Goal: Transaction & Acquisition: Purchase product/service

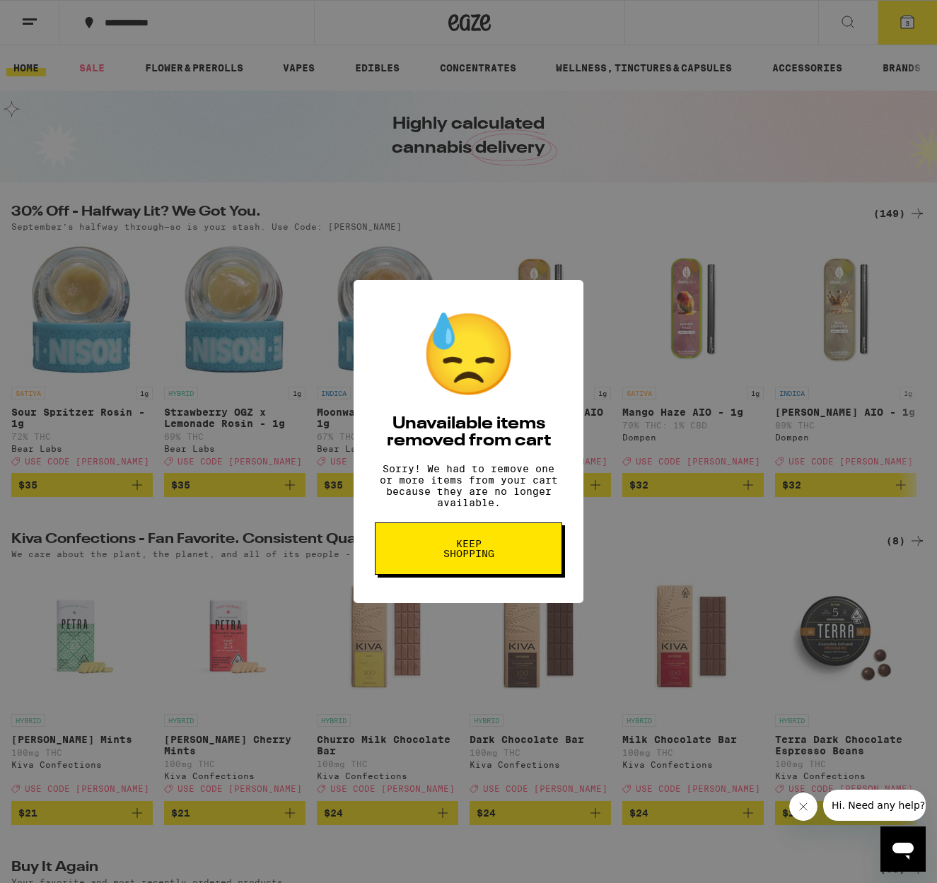
click at [467, 558] on span "Keep Shopping" at bounding box center [468, 549] width 73 height 20
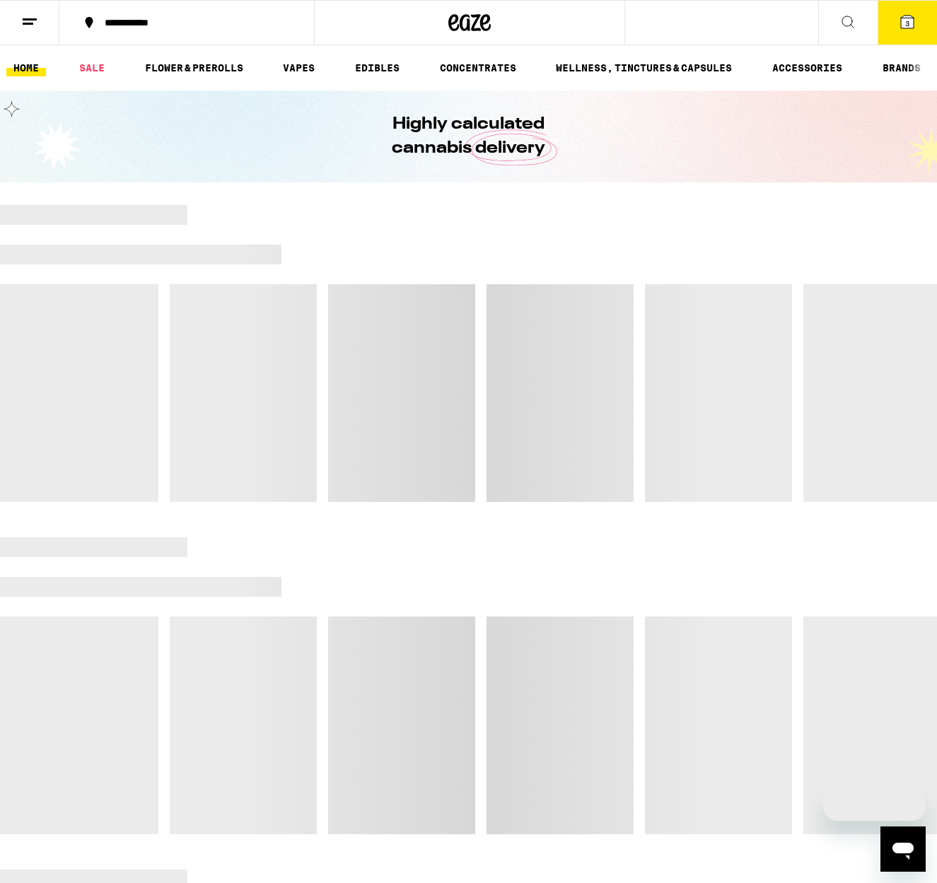
click at [907, 25] on span "3" at bounding box center [907, 23] width 4 height 8
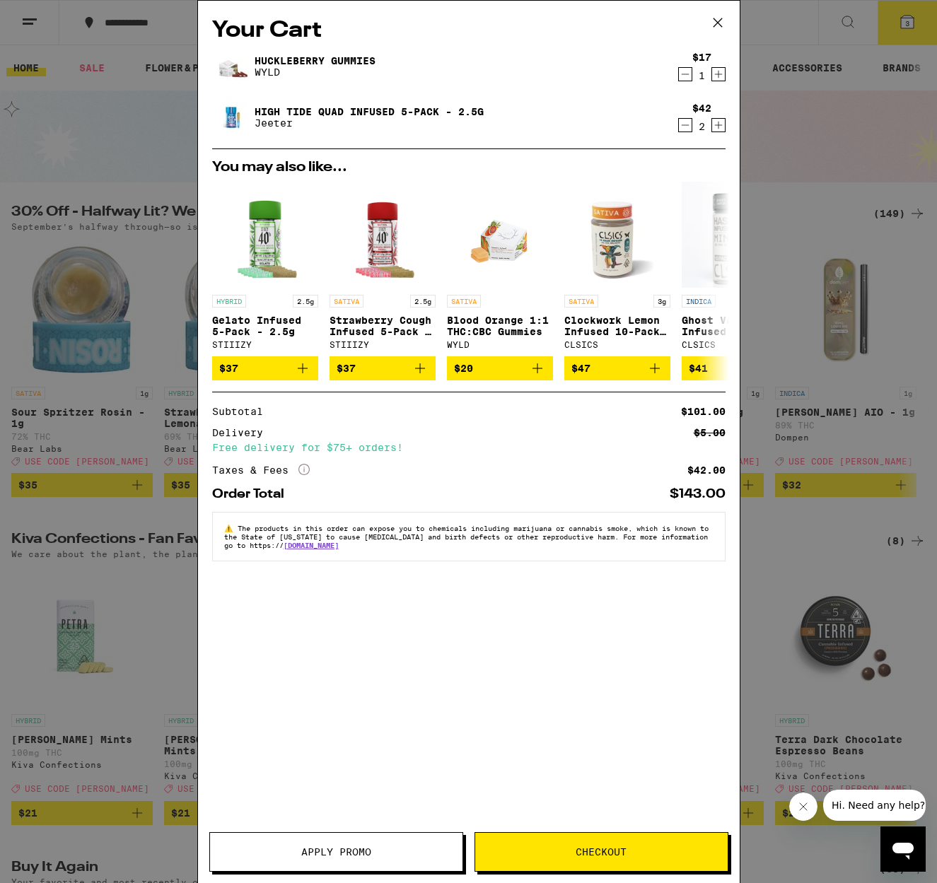
click at [684, 128] on icon "Decrement" at bounding box center [685, 125] width 13 height 17
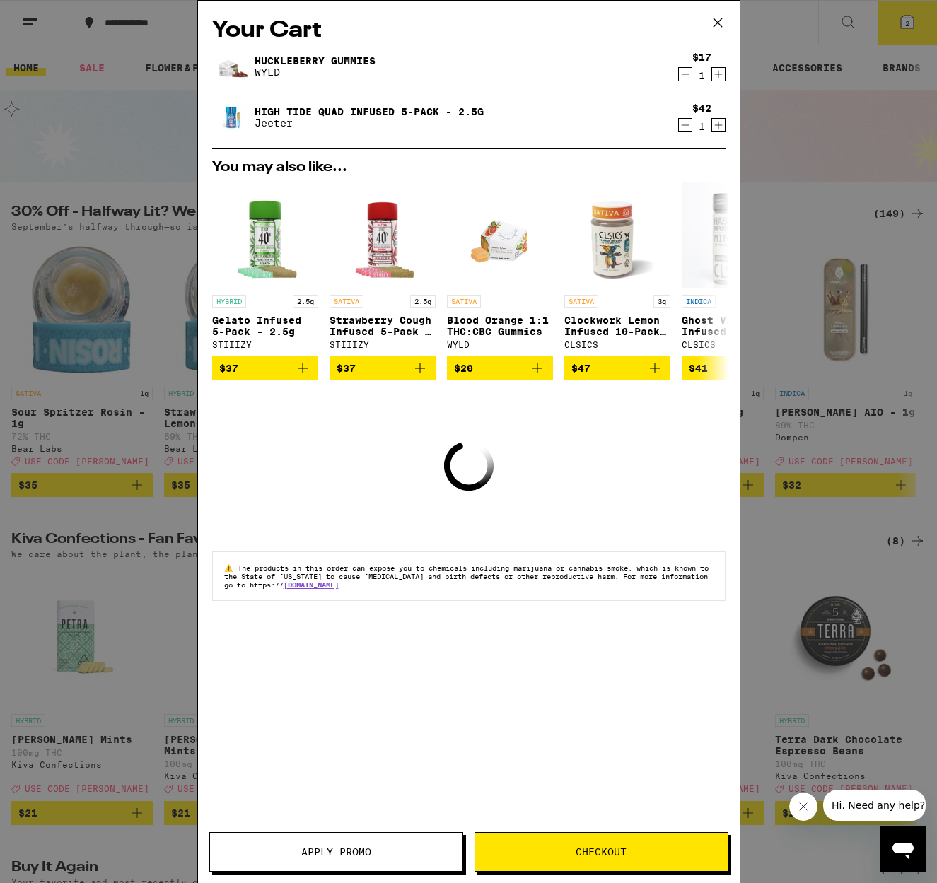
click at [684, 128] on icon "Decrement" at bounding box center [685, 125] width 13 height 17
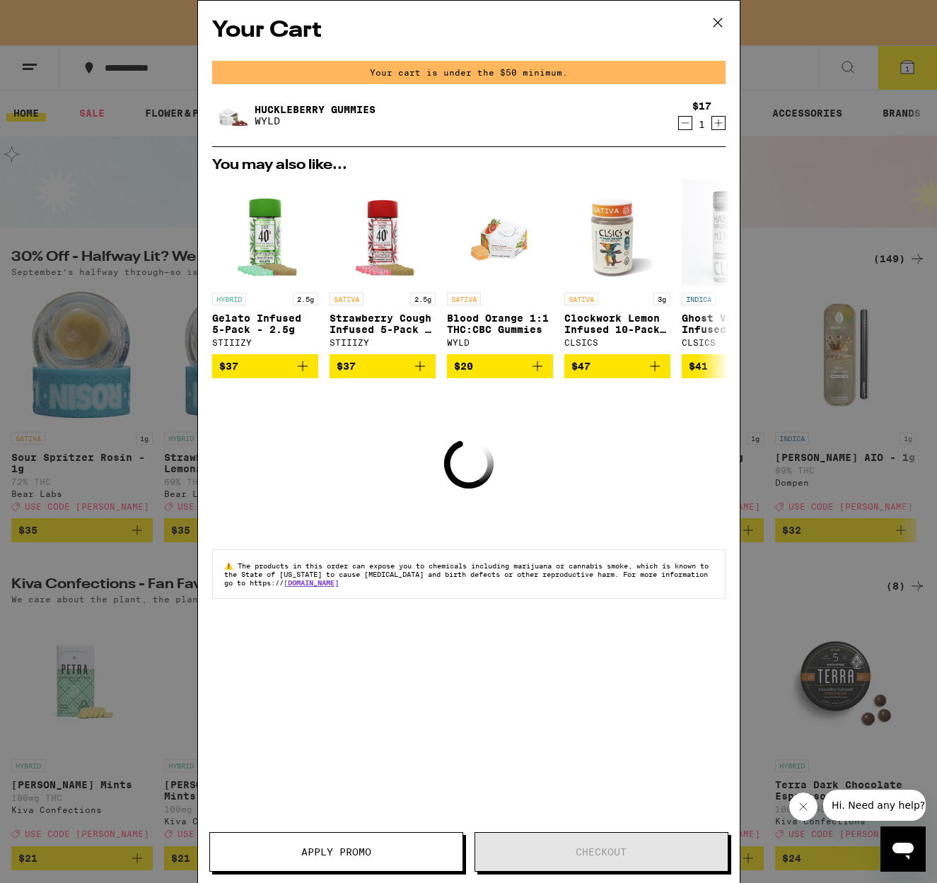
click at [684, 127] on icon "Decrement" at bounding box center [685, 123] width 13 height 17
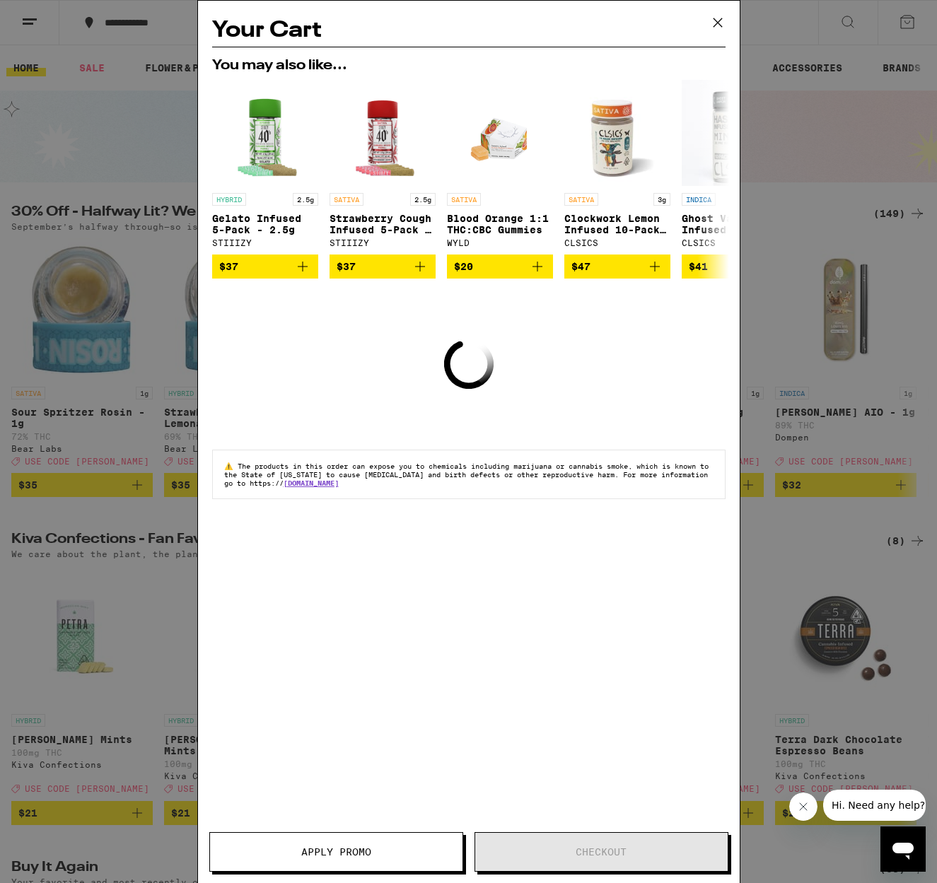
click at [684, 127] on div "Your Cart You may also like... HYBRID 2.5g Gelato Infused 5-Pack - 2.5g STIIIZY…" at bounding box center [468, 441] width 937 height 883
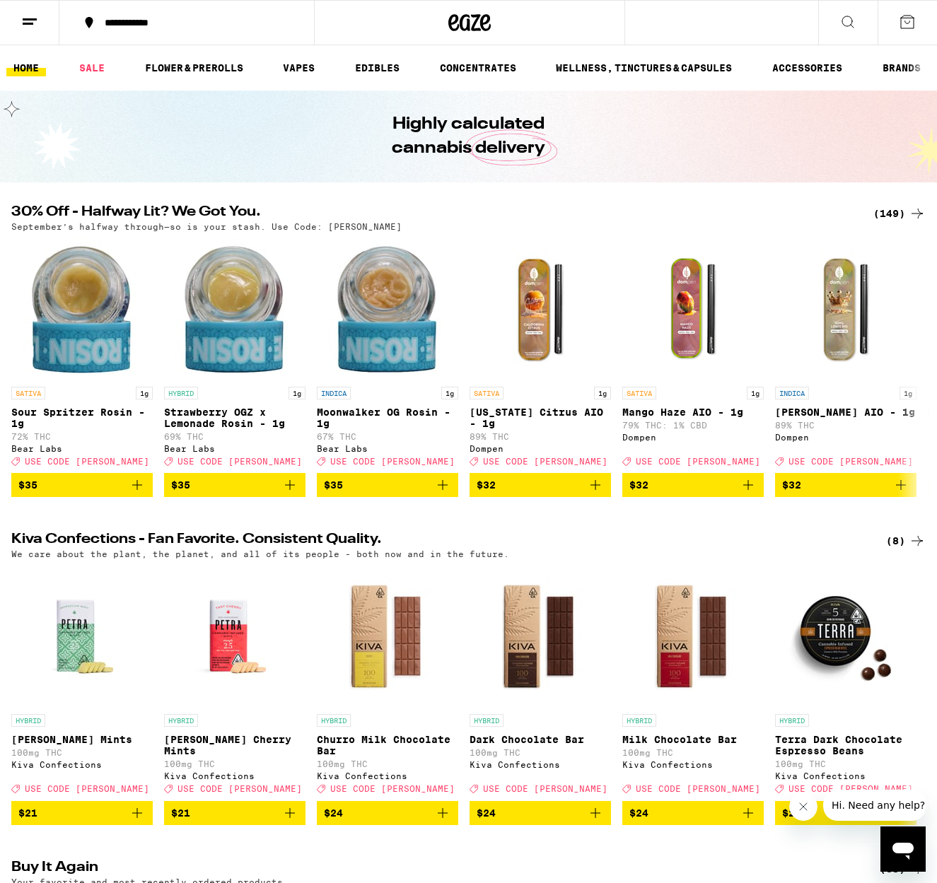
click at [896, 213] on div "(149)" at bounding box center [899, 213] width 52 height 17
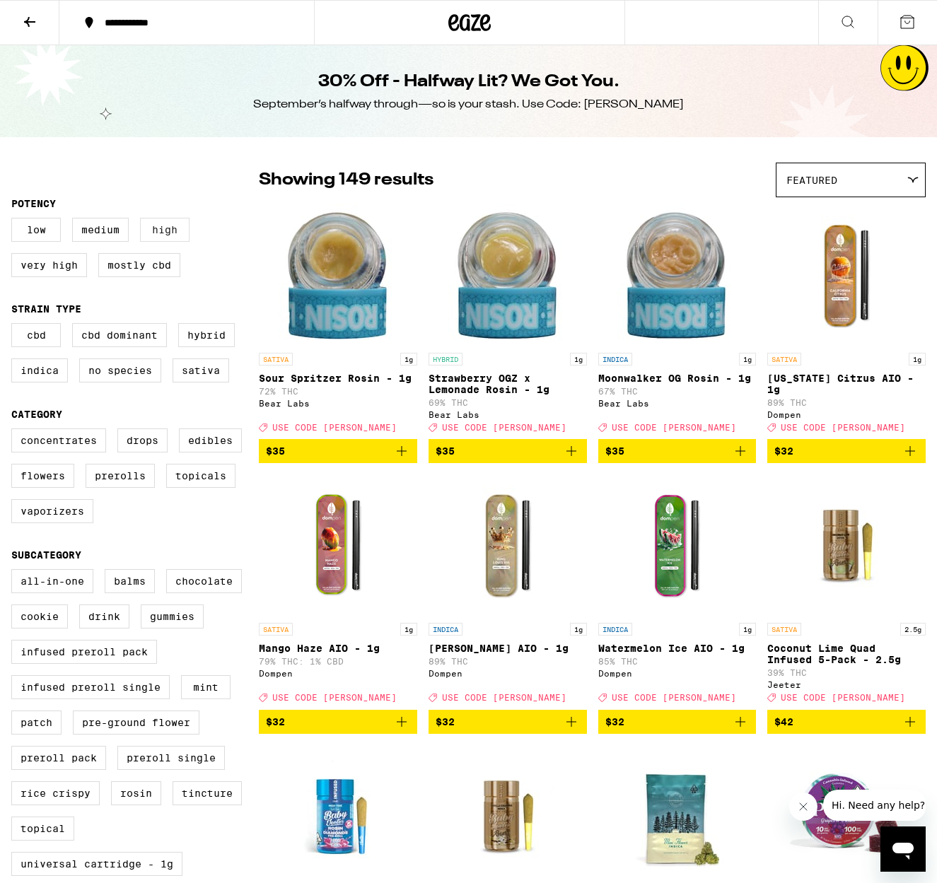
click at [154, 235] on label "High" at bounding box center [164, 230] width 49 height 24
click at [15, 221] on input "High" at bounding box center [14, 220] width 1 height 1
checkbox input "true"
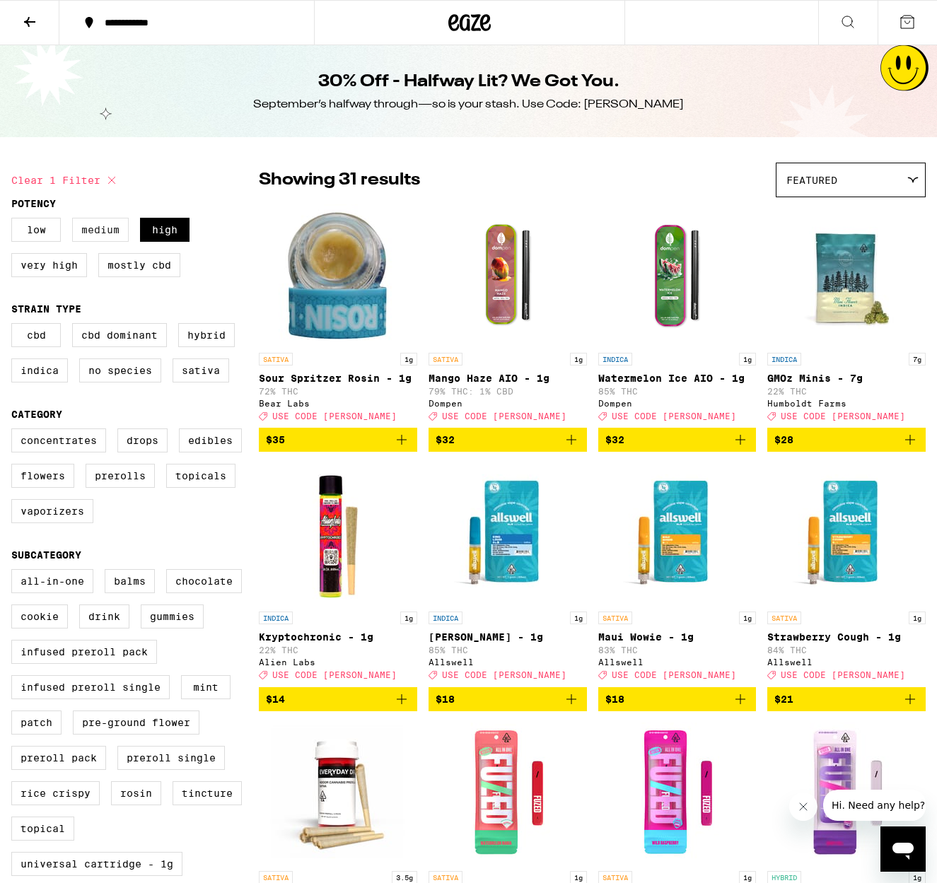
click at [103, 235] on label "Medium" at bounding box center [100, 230] width 57 height 24
click at [15, 221] on input "Medium" at bounding box center [14, 220] width 1 height 1
checkbox input "true"
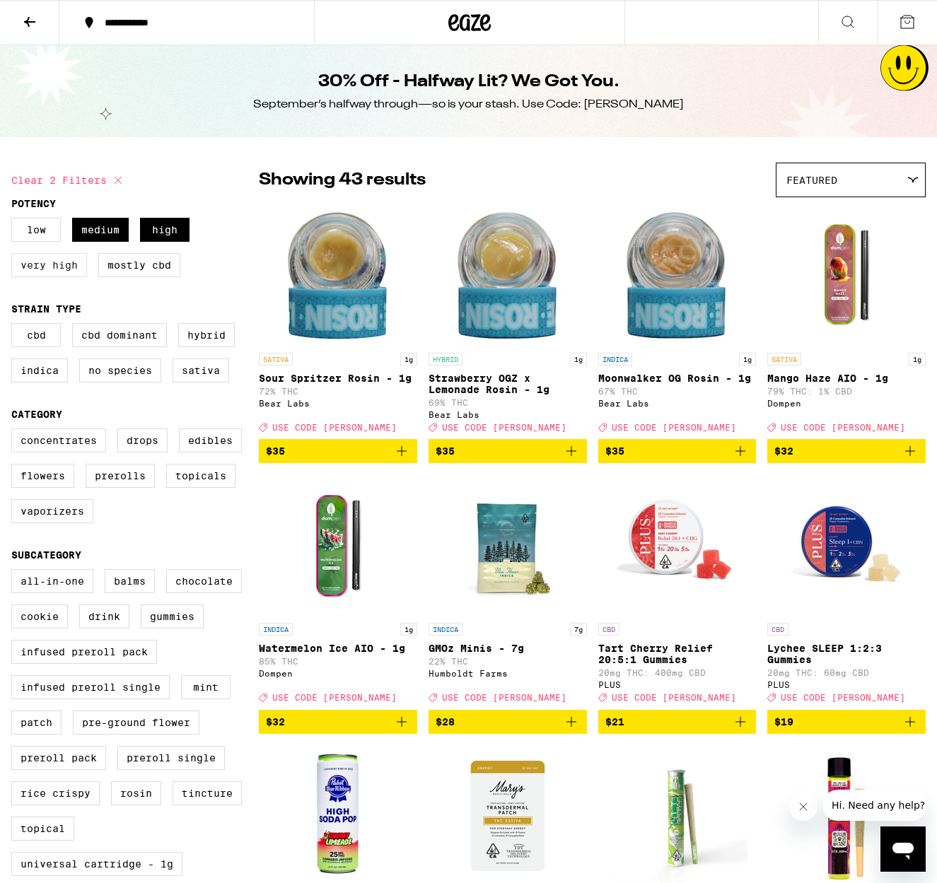
click at [60, 270] on label "Very High" at bounding box center [49, 265] width 76 height 24
click at [15, 221] on input "Very High" at bounding box center [14, 220] width 1 height 1
checkbox input "true"
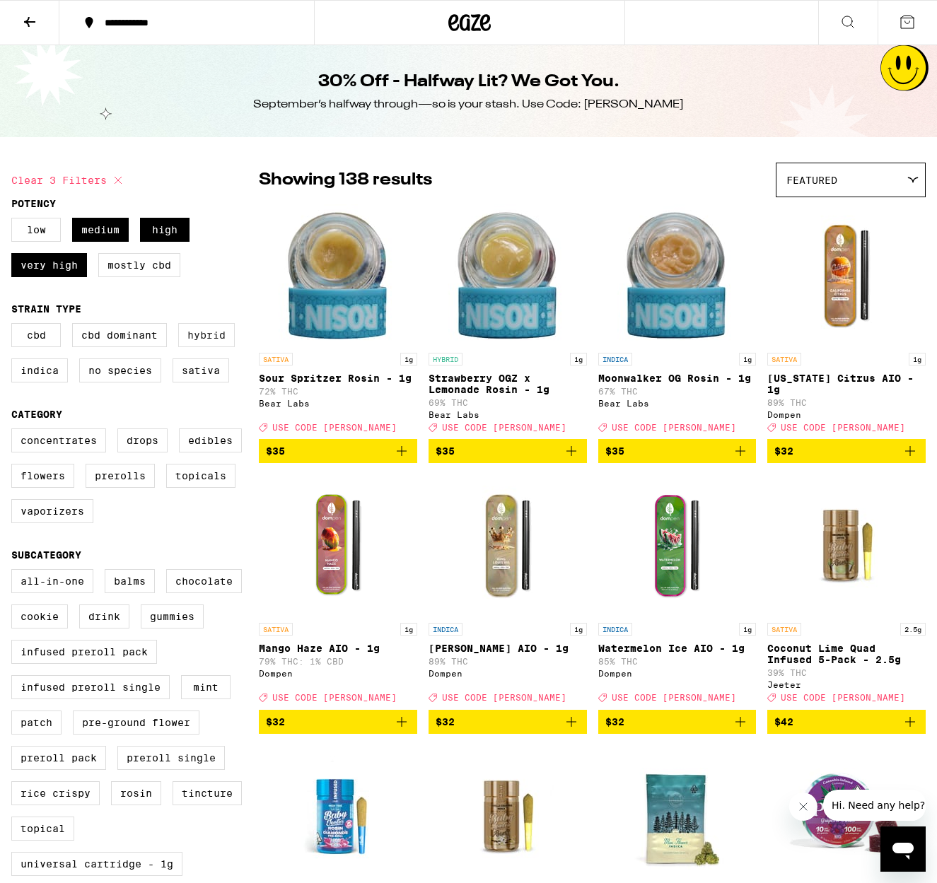
click at [197, 346] on label "Hybrid" at bounding box center [206, 335] width 57 height 24
click at [15, 326] on input "Hybrid" at bounding box center [14, 325] width 1 height 1
checkbox input "true"
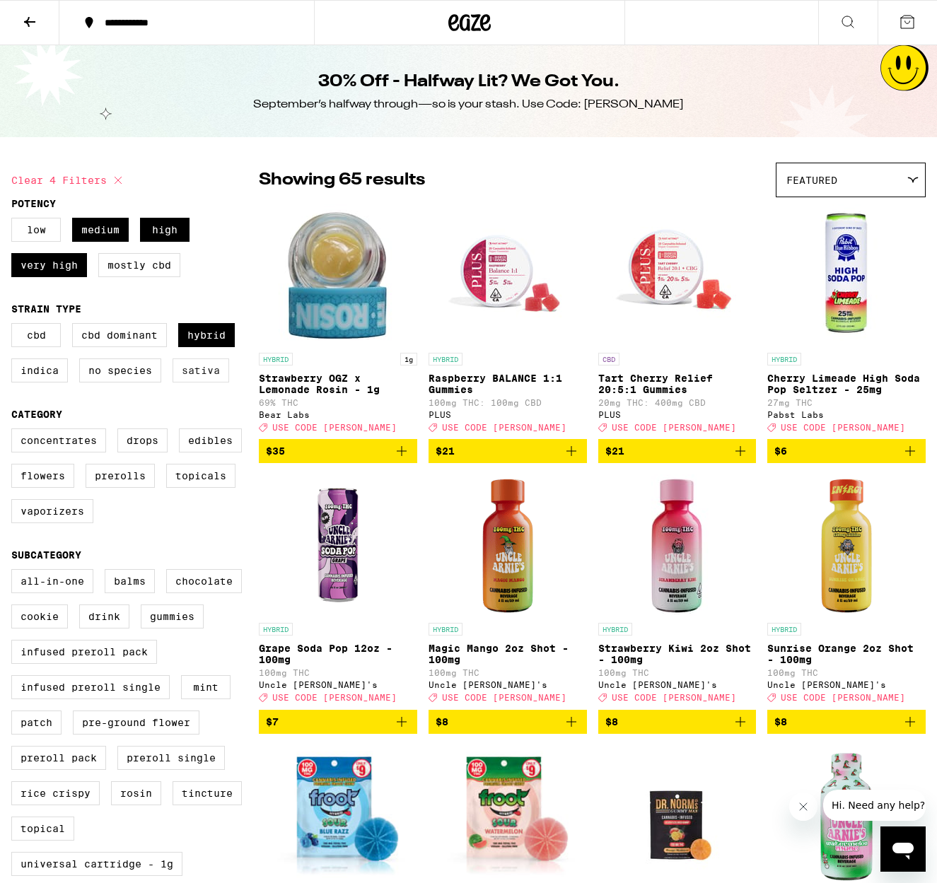
click at [194, 382] on label "Sativa" at bounding box center [200, 370] width 57 height 24
click at [15, 326] on input "Sativa" at bounding box center [14, 325] width 1 height 1
checkbox input "true"
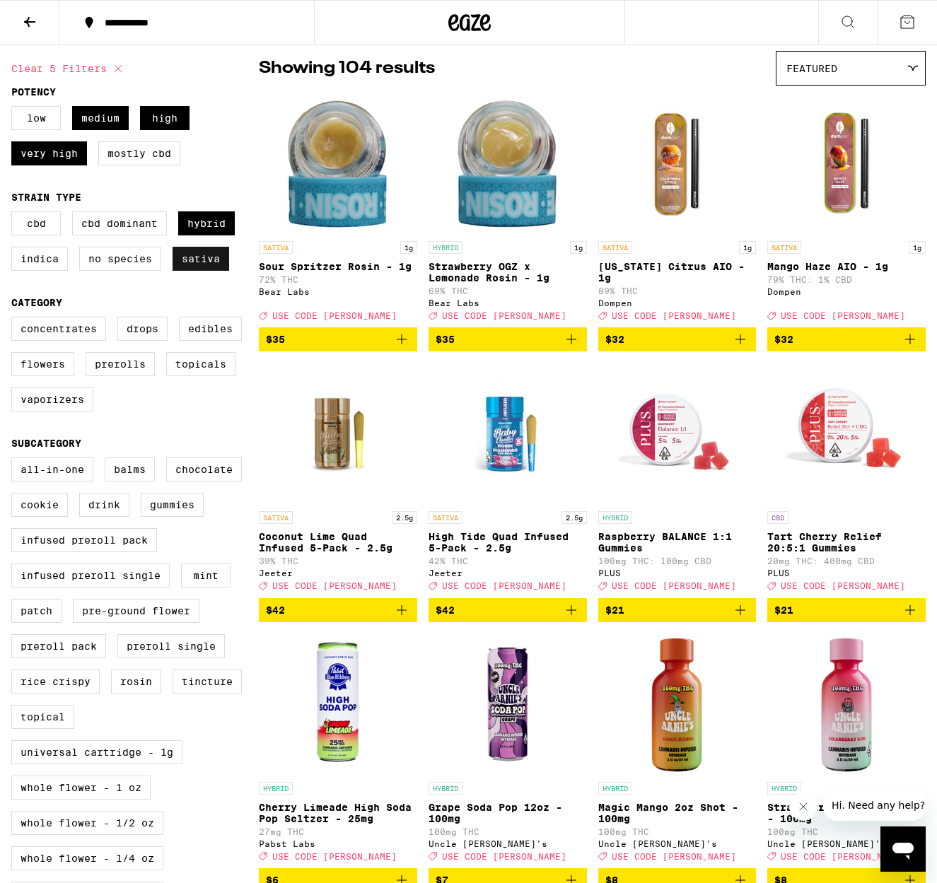
scroll to position [123, 0]
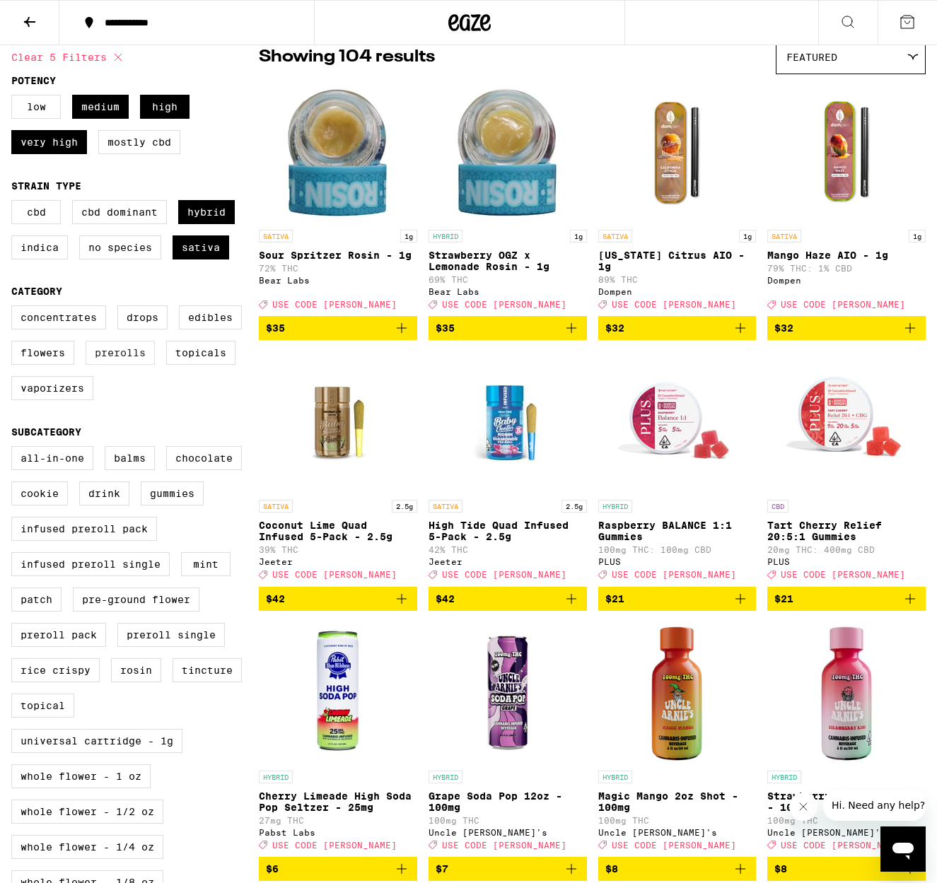
click at [131, 365] on label "Prerolls" at bounding box center [120, 353] width 69 height 24
click at [15, 308] on input "Prerolls" at bounding box center [14, 307] width 1 height 1
checkbox input "true"
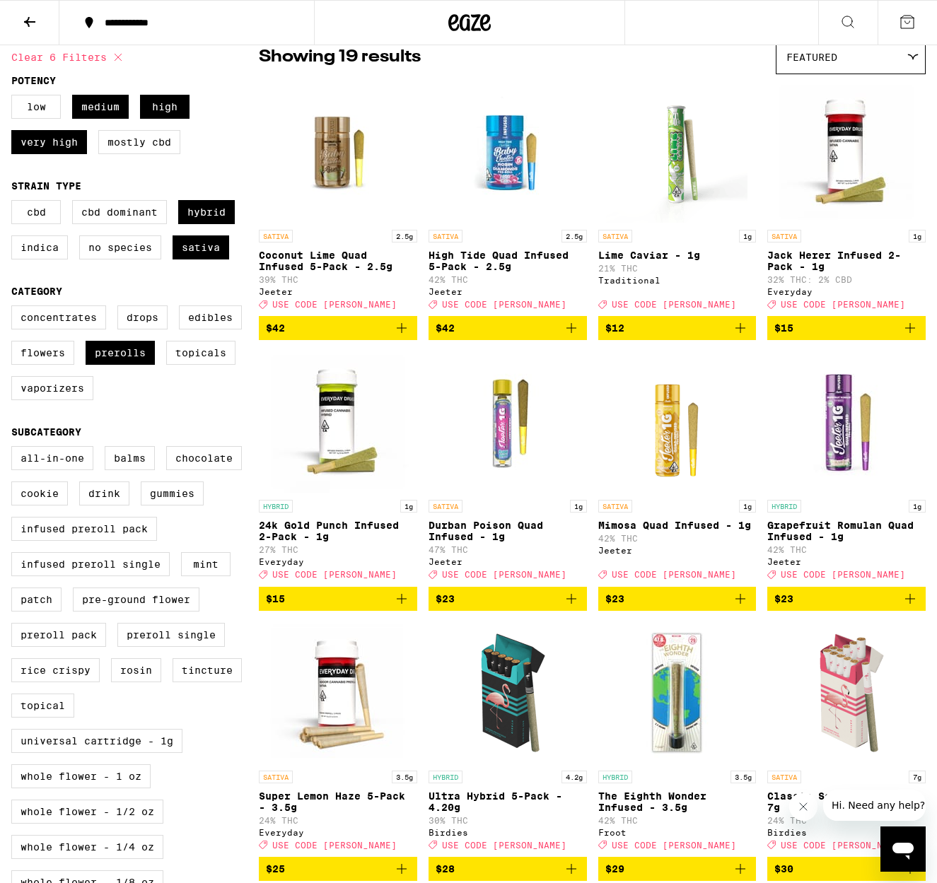
click at [451, 334] on span "$42" at bounding box center [444, 327] width 19 height 11
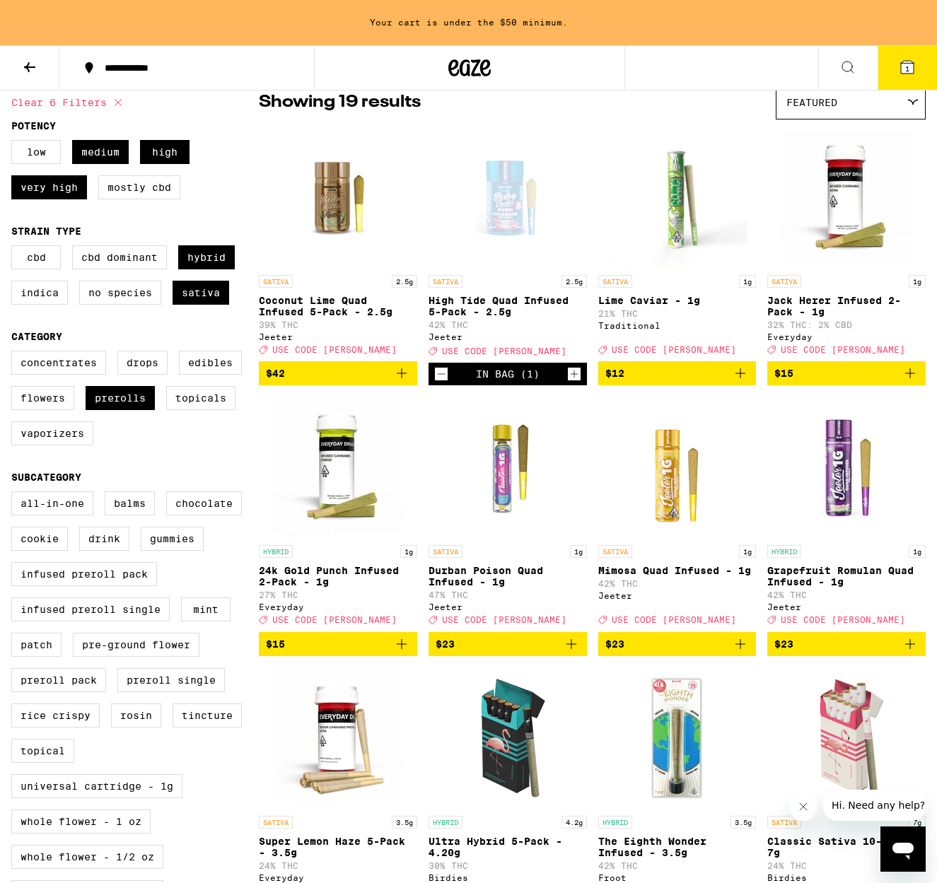
click at [308, 382] on span "$42" at bounding box center [338, 373] width 144 height 17
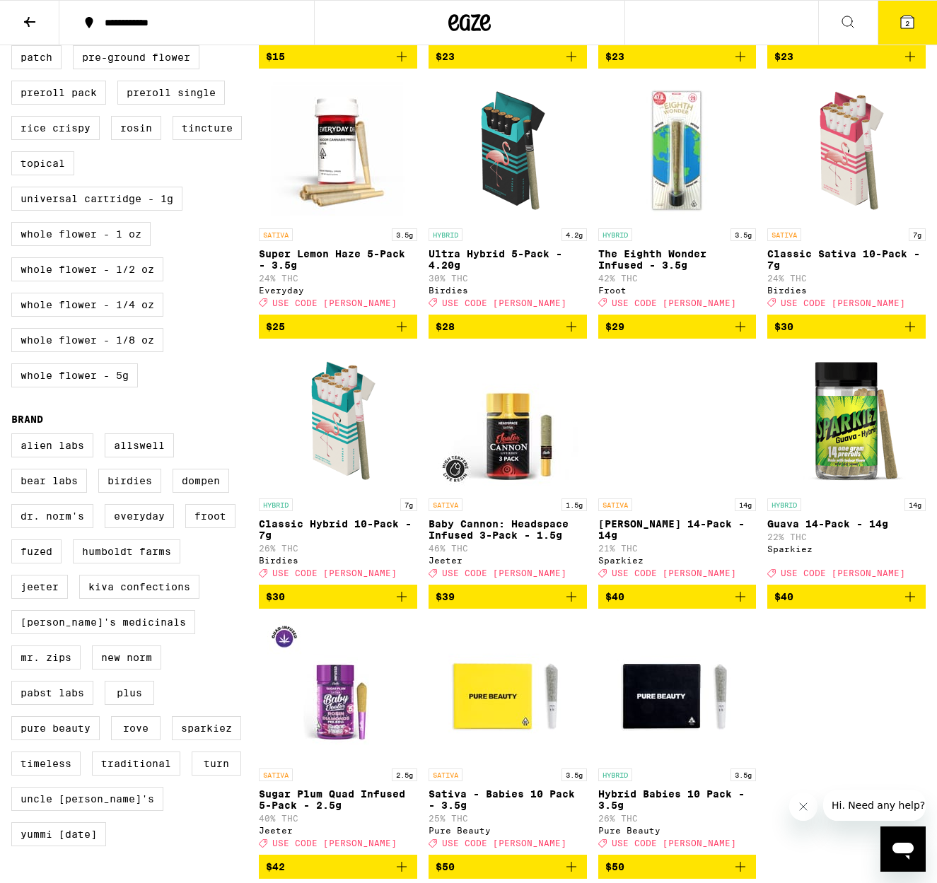
scroll to position [685, 0]
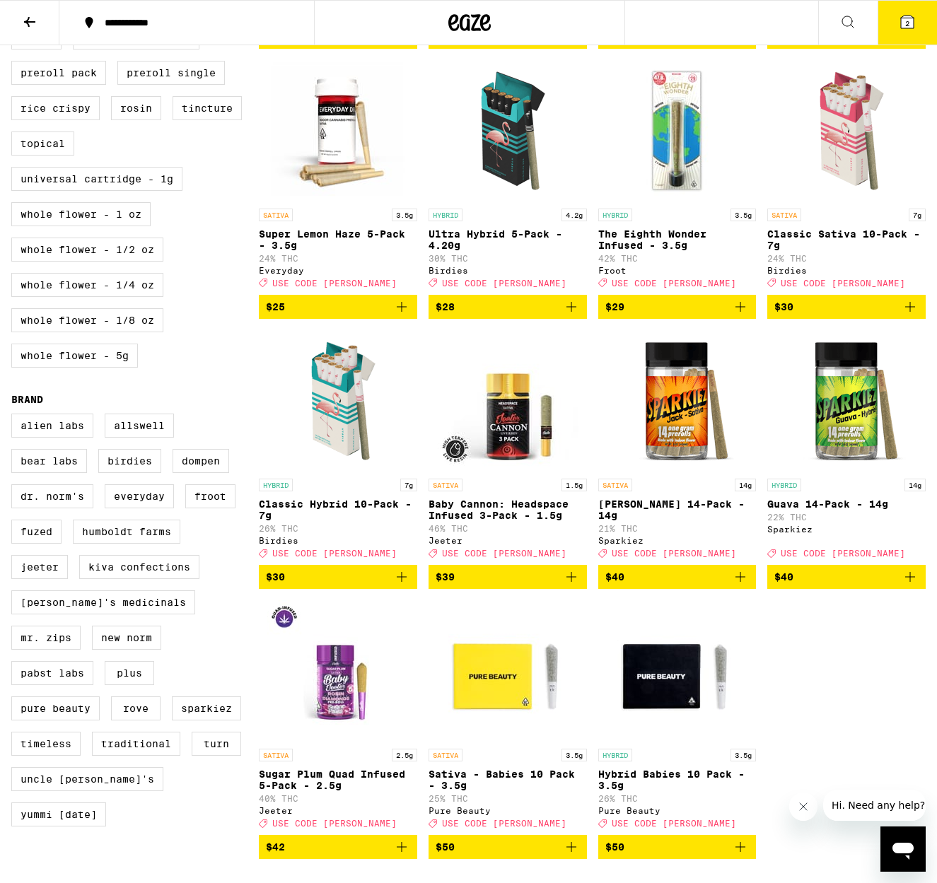
click at [447, 582] on span "$39" at bounding box center [444, 576] width 19 height 11
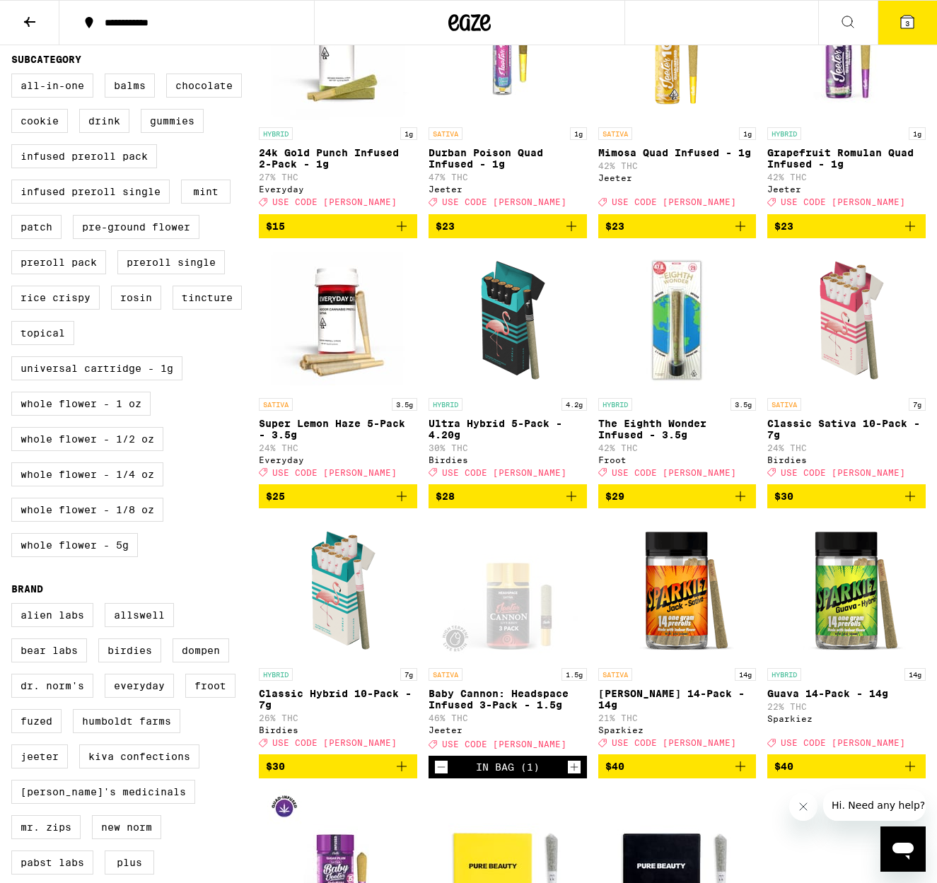
scroll to position [500, 0]
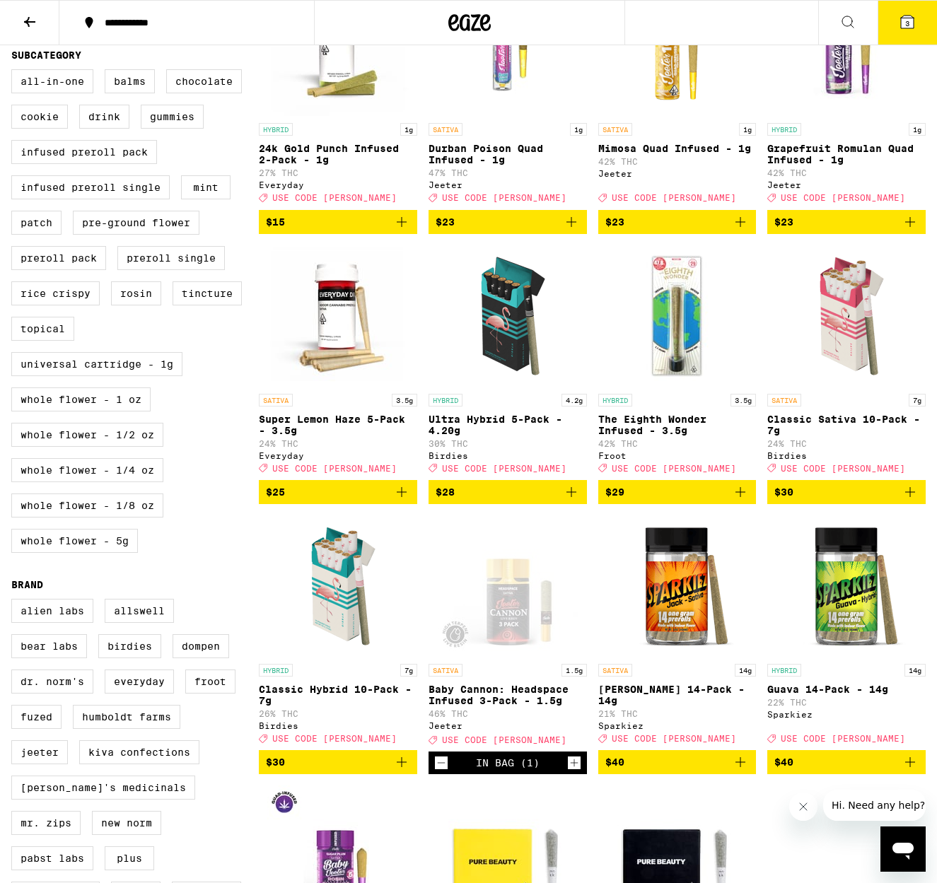
click at [903, 26] on icon at bounding box center [907, 22] width 13 height 13
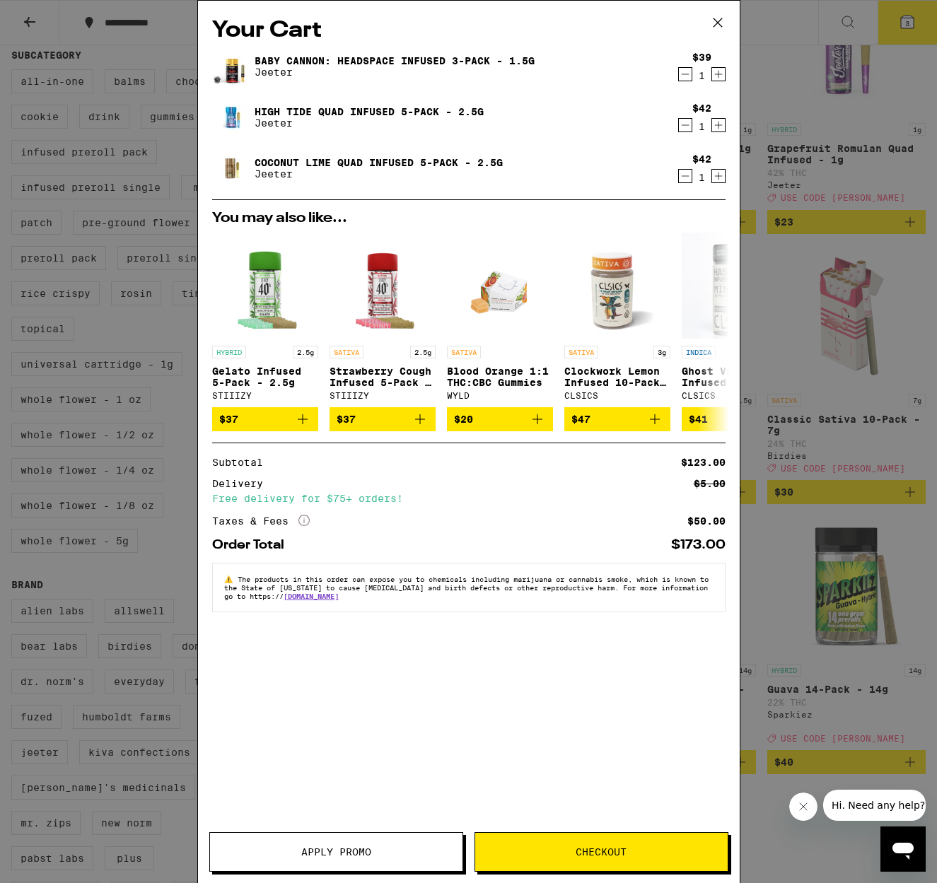
click at [346, 858] on button "Apply Promo" at bounding box center [336, 852] width 254 height 40
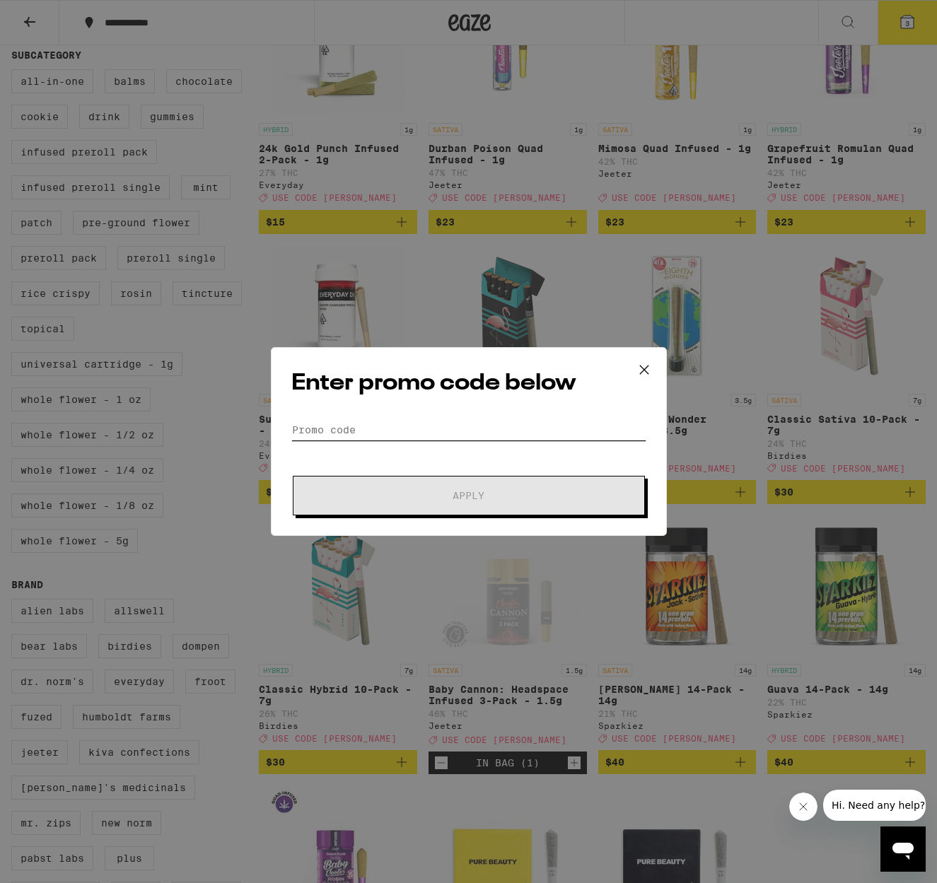
click at [336, 436] on input "Promo Code" at bounding box center [468, 429] width 355 height 21
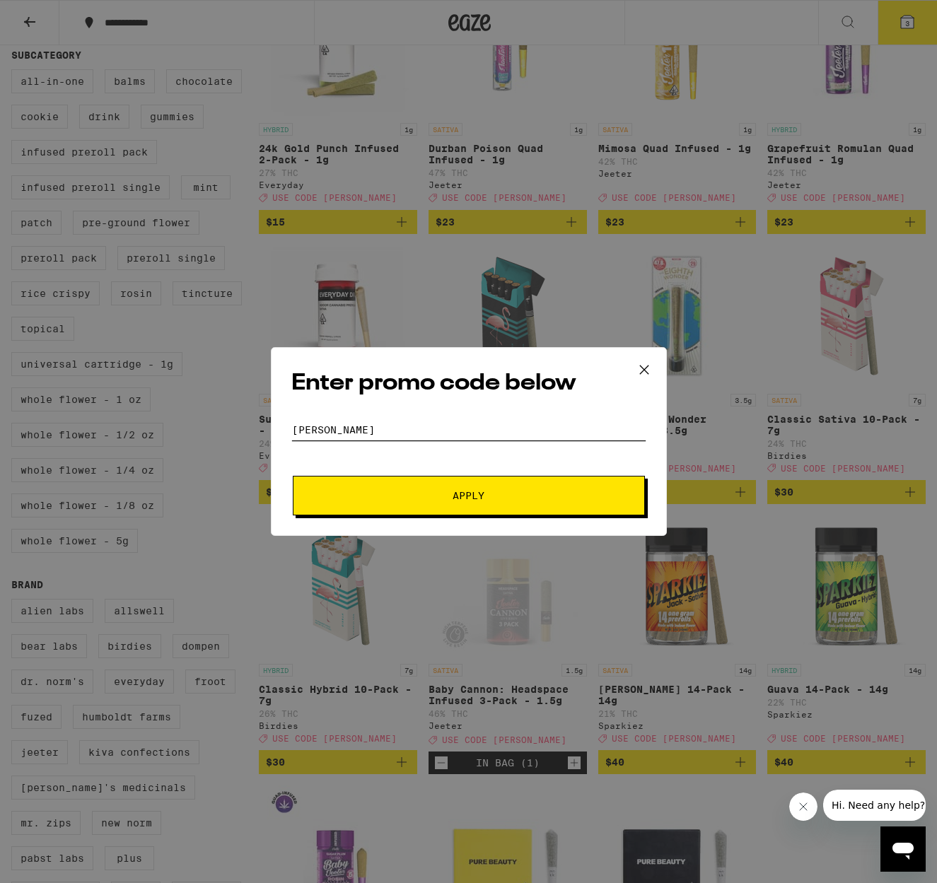
type input "LITTY"
click at [380, 496] on span "Apply" at bounding box center [468, 496] width 254 height 10
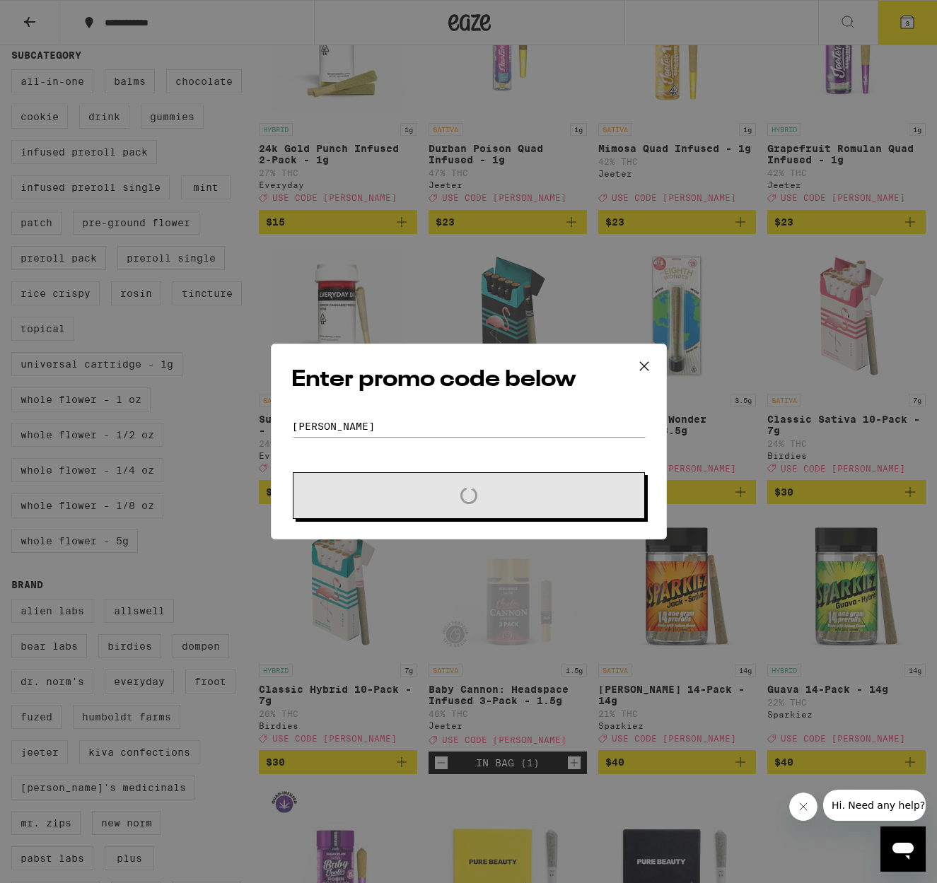
scroll to position [500, 1]
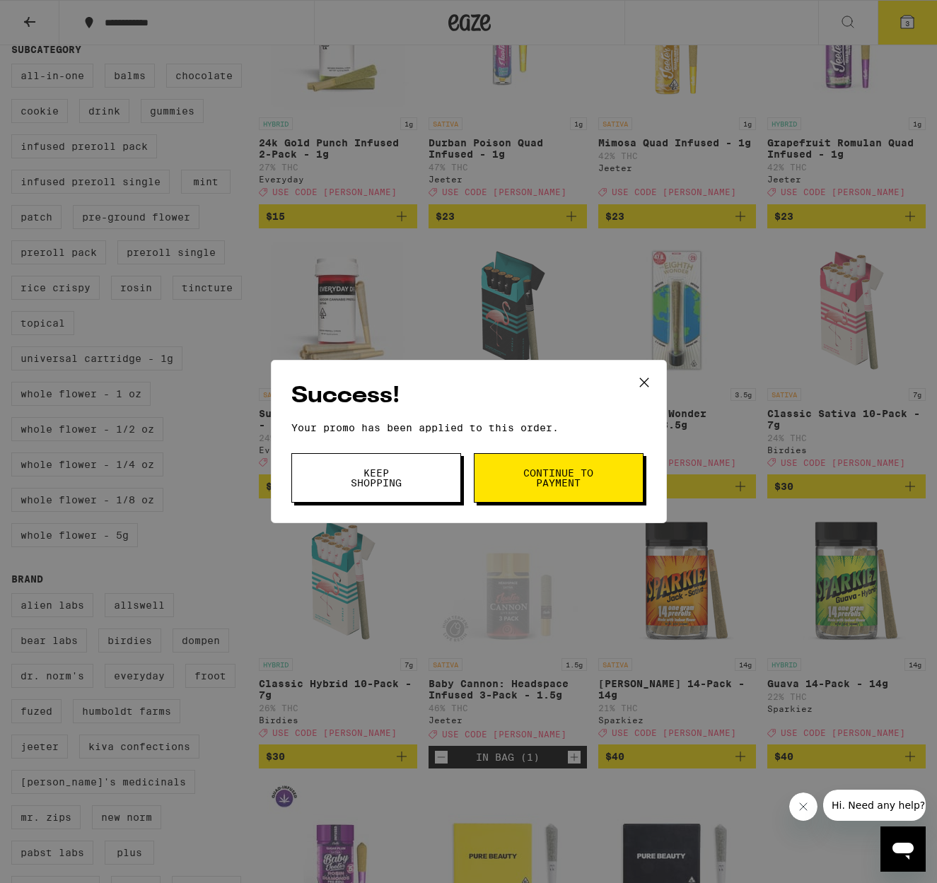
click at [552, 479] on span "Continue to payment" at bounding box center [558, 478] width 72 height 20
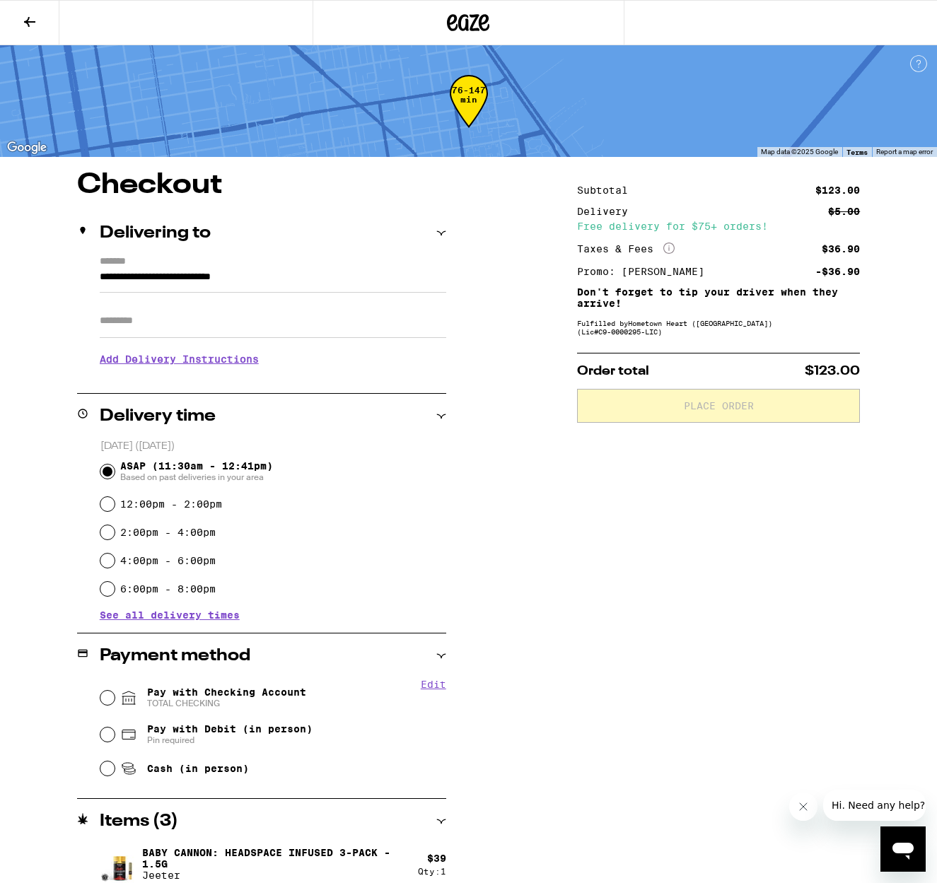
click at [107, 699] on input "Pay with Checking Account TOTAL CHECKING" at bounding box center [107, 698] width 14 height 14
radio input "true"
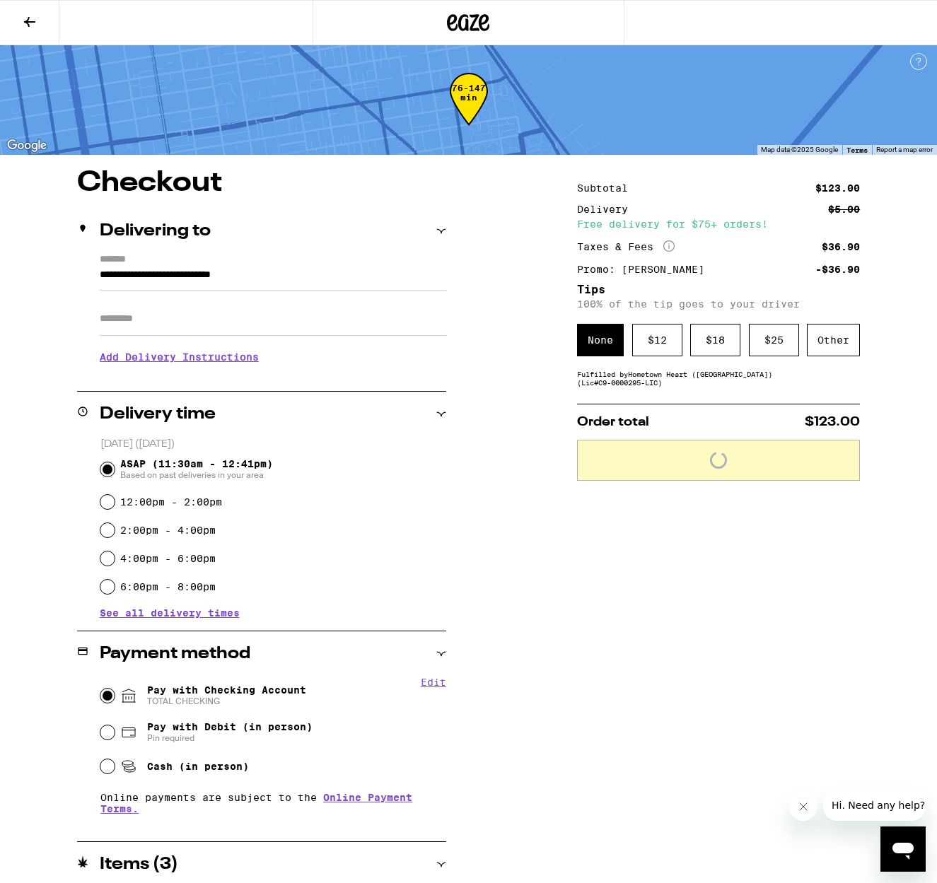
scroll to position [1, 0]
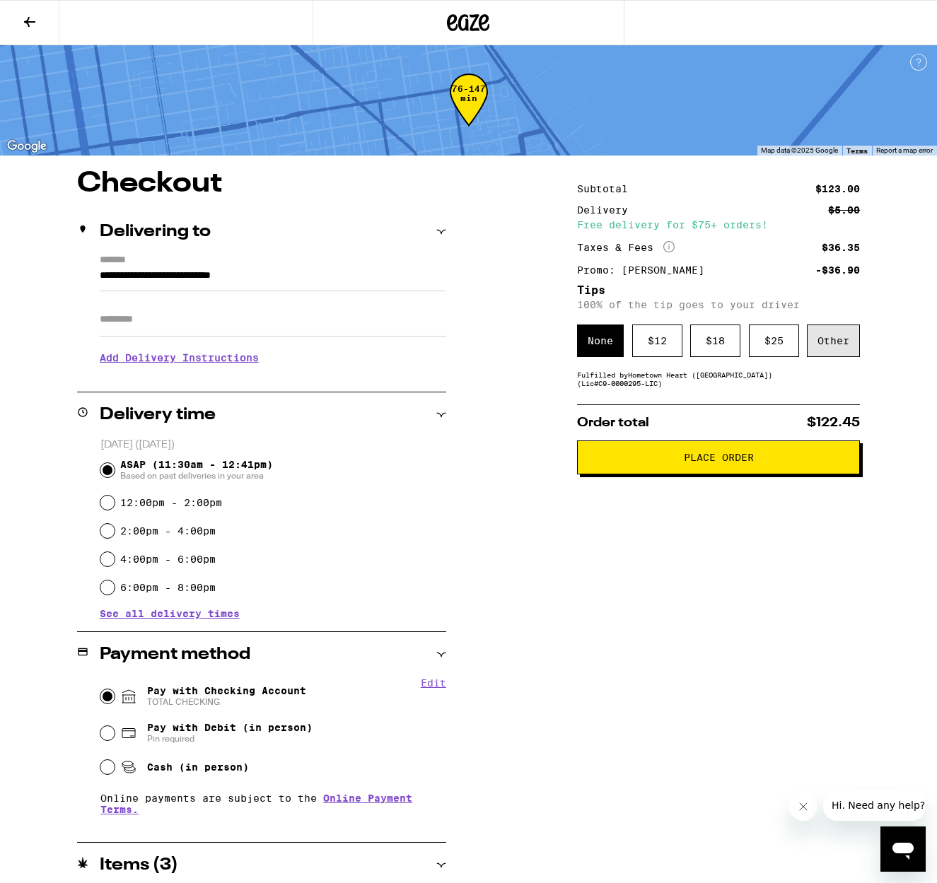
click at [818, 344] on div "Other" at bounding box center [833, 340] width 53 height 33
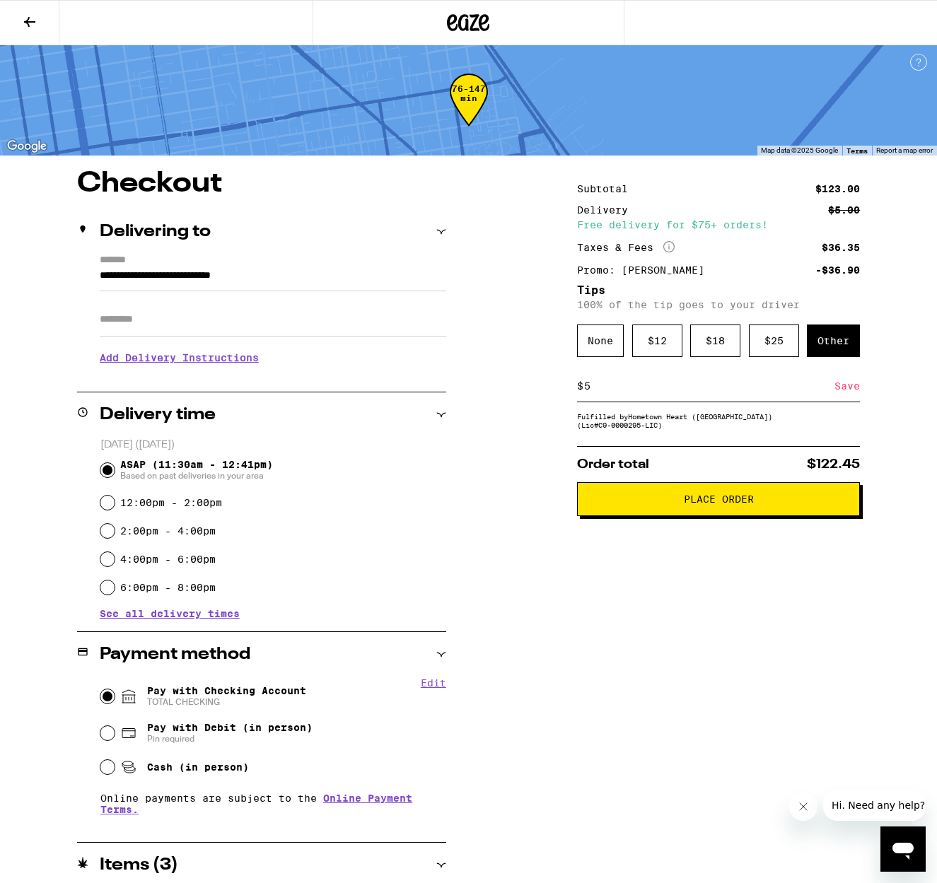
type input "5"
click at [845, 387] on div "Save" at bounding box center [846, 385] width 25 height 31
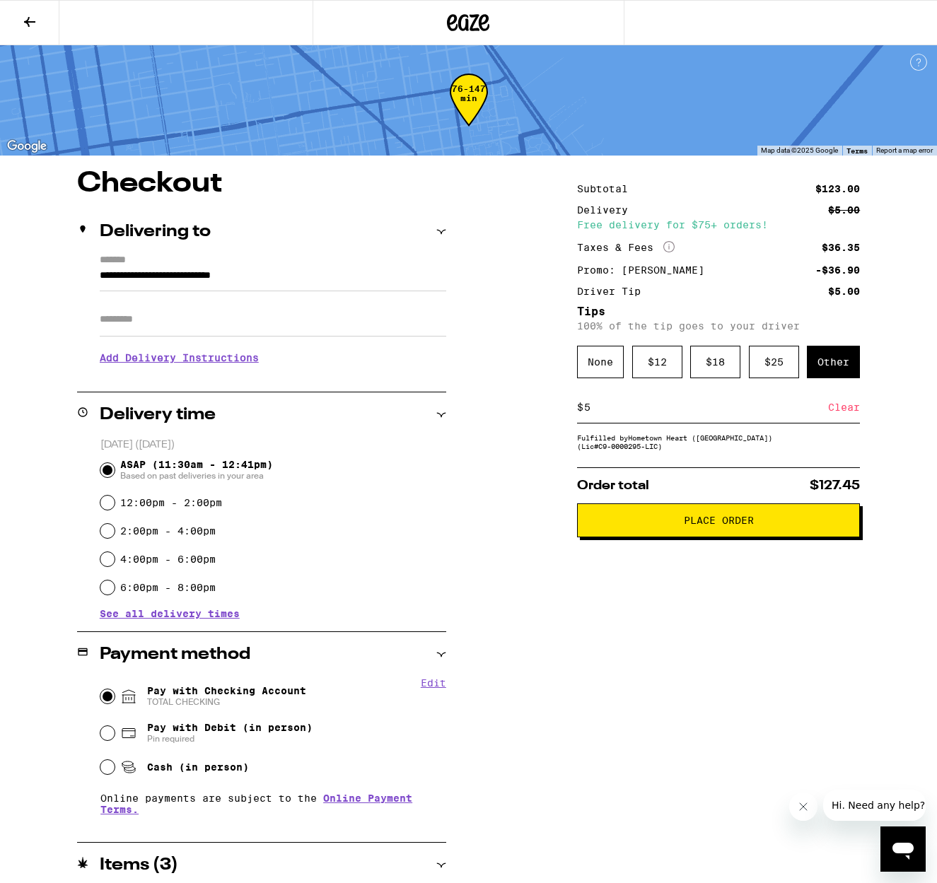
click at [705, 537] on button "Place Order" at bounding box center [718, 520] width 283 height 34
